Goal: Task Accomplishment & Management: Manage account settings

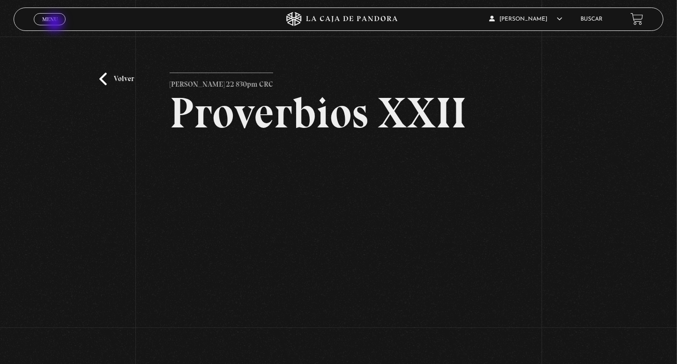
click at [56, 24] on span "Cerrar" at bounding box center [50, 27] width 22 height 7
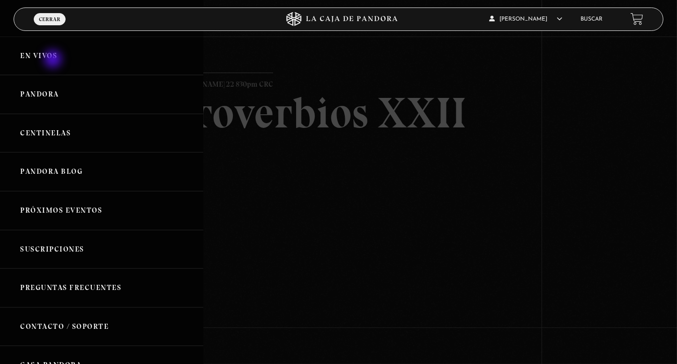
click at [53, 59] on link "En vivos" at bounding box center [101, 56] width 203 height 39
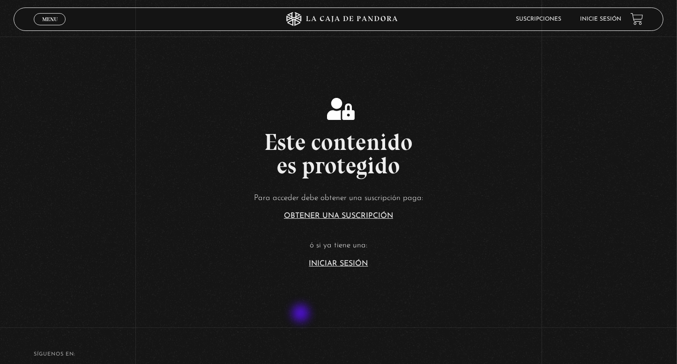
scroll to position [187, 0]
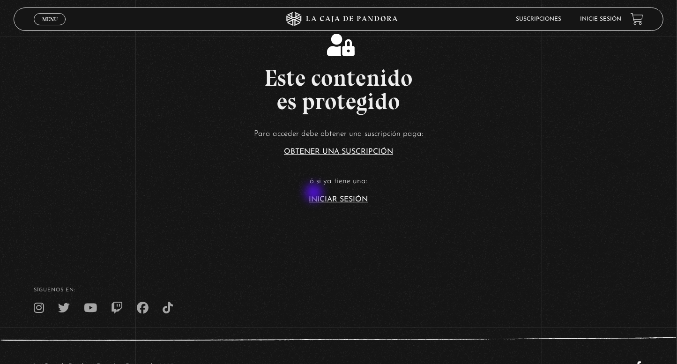
click at [315, 188] on p "ó si ya tiene una:" at bounding box center [338, 181] width 677 height 15
click at [321, 199] on link "Iniciar Sesión" at bounding box center [338, 199] width 59 height 7
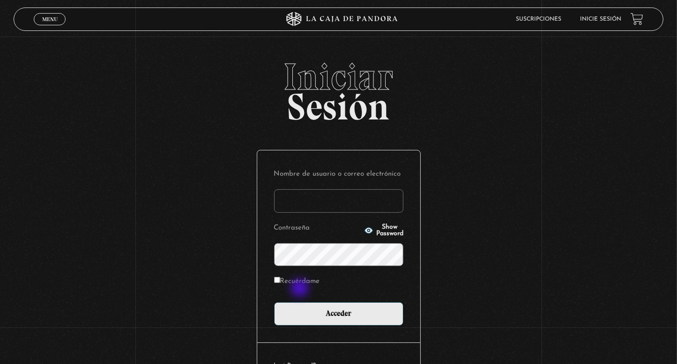
type input "[EMAIL_ADDRESS][DOMAIN_NAME]"
drag, startPoint x: 297, startPoint y: 280, endPoint x: 300, endPoint y: 285, distance: 6.1
click at [297, 280] on label "Recuérdame" at bounding box center [297, 281] width 46 height 15
click at [280, 280] on input "Recuérdame" at bounding box center [277, 280] width 6 height 6
checkbox input "true"
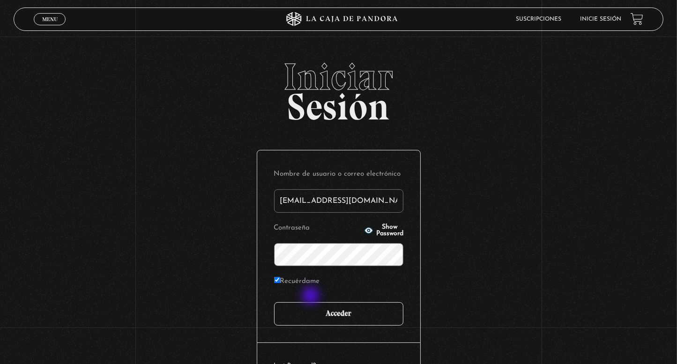
click at [321, 303] on input "Acceder" at bounding box center [338, 313] width 129 height 23
